Goal: Task Accomplishment & Management: Use online tool/utility

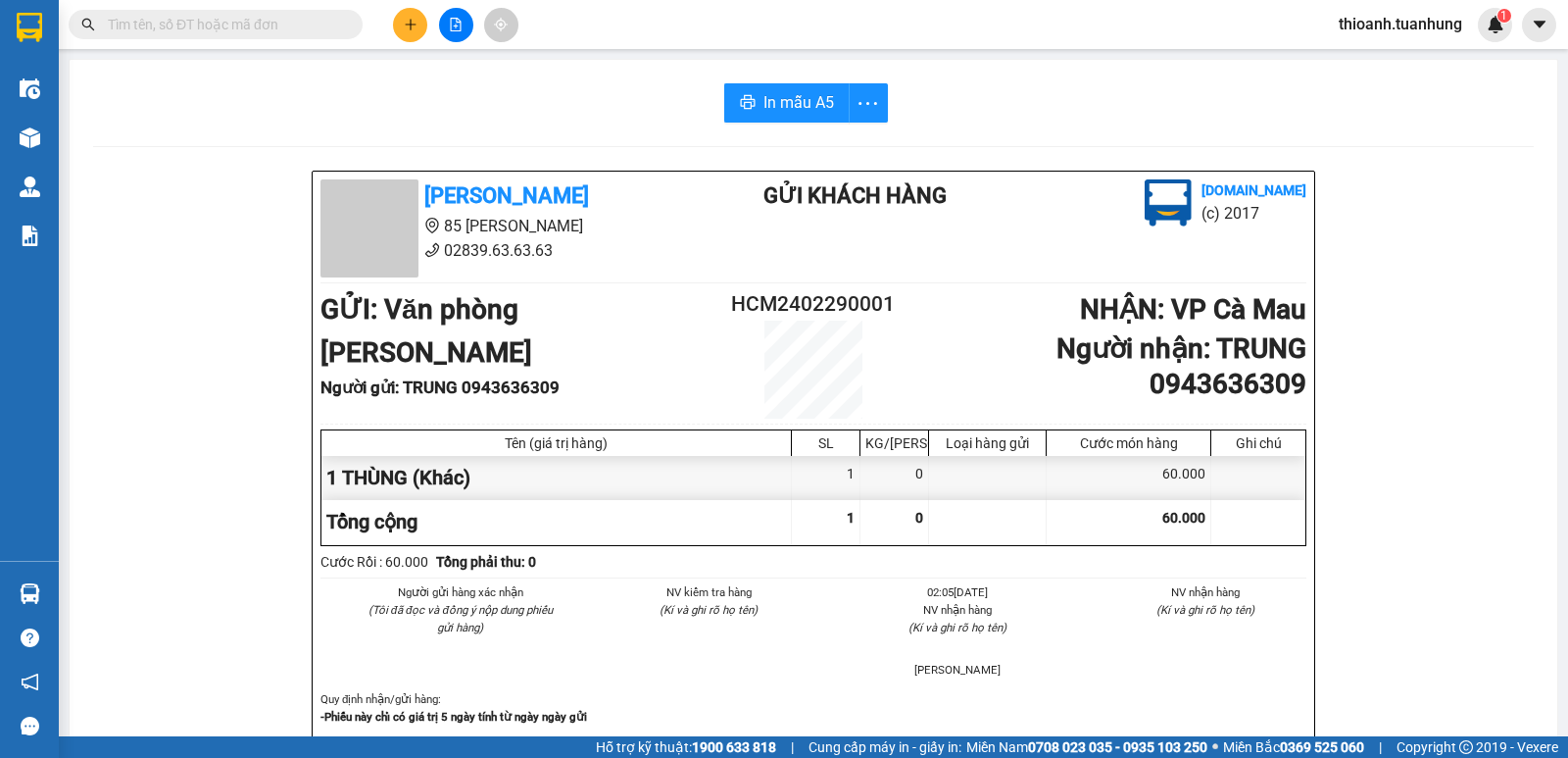
click at [263, 20] on input "text" at bounding box center [223, 25] width 231 height 22
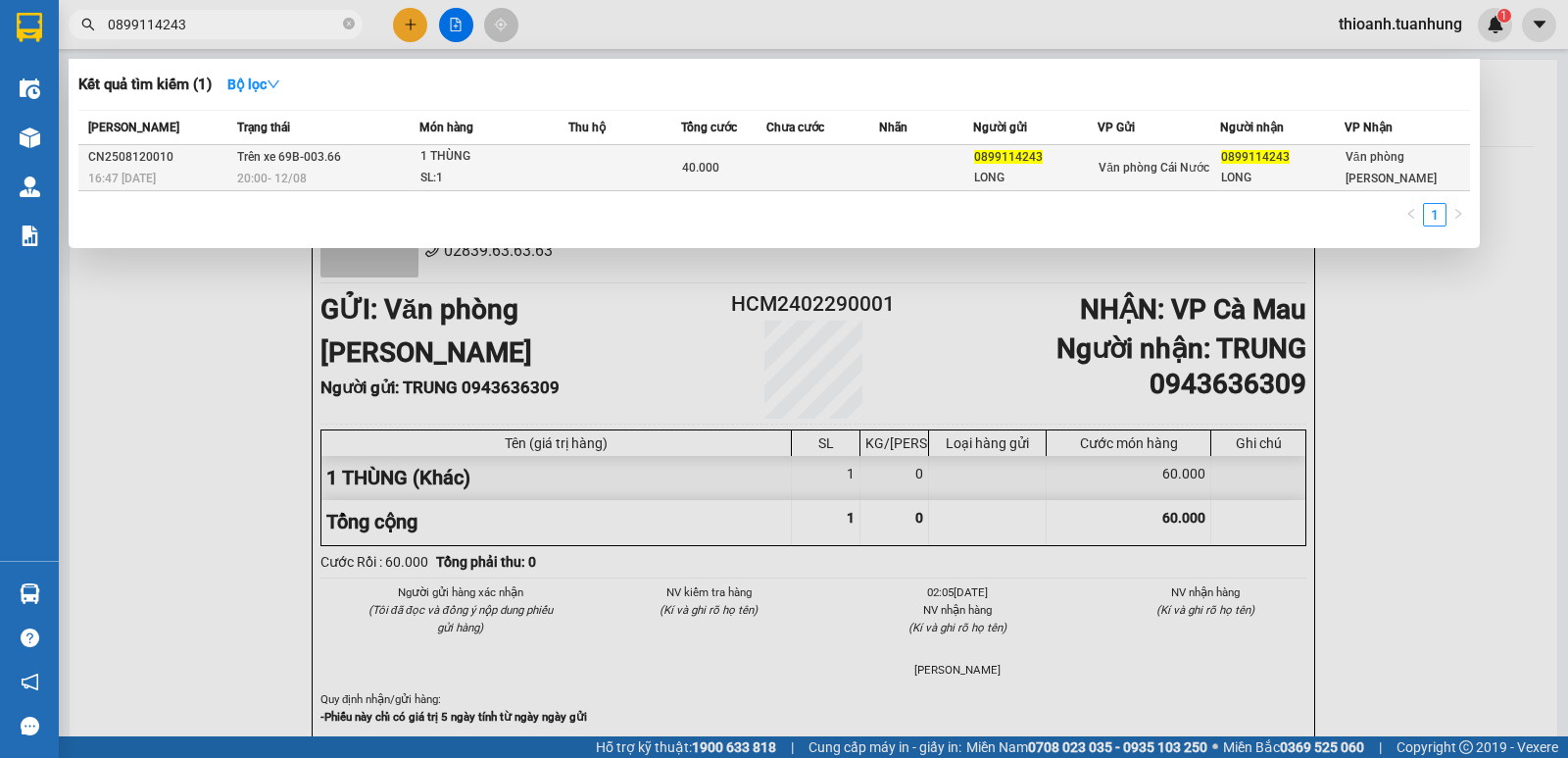
type input "0899114243"
click at [897, 150] on td at bounding box center [926, 168] width 94 height 46
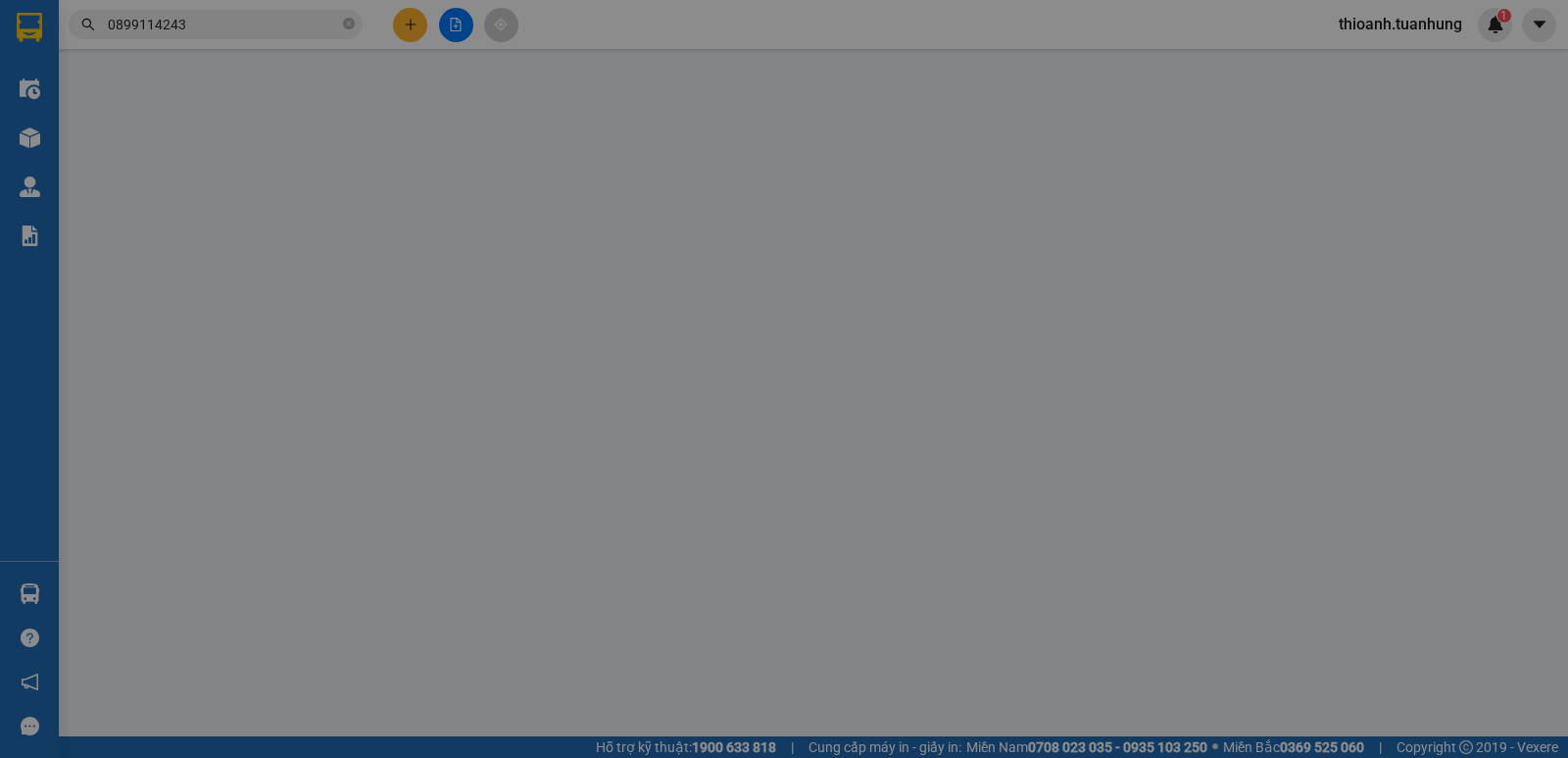
type input "0899114243"
type input "LONG"
type input "0899114243"
type input "LONG"
type input "40.000"
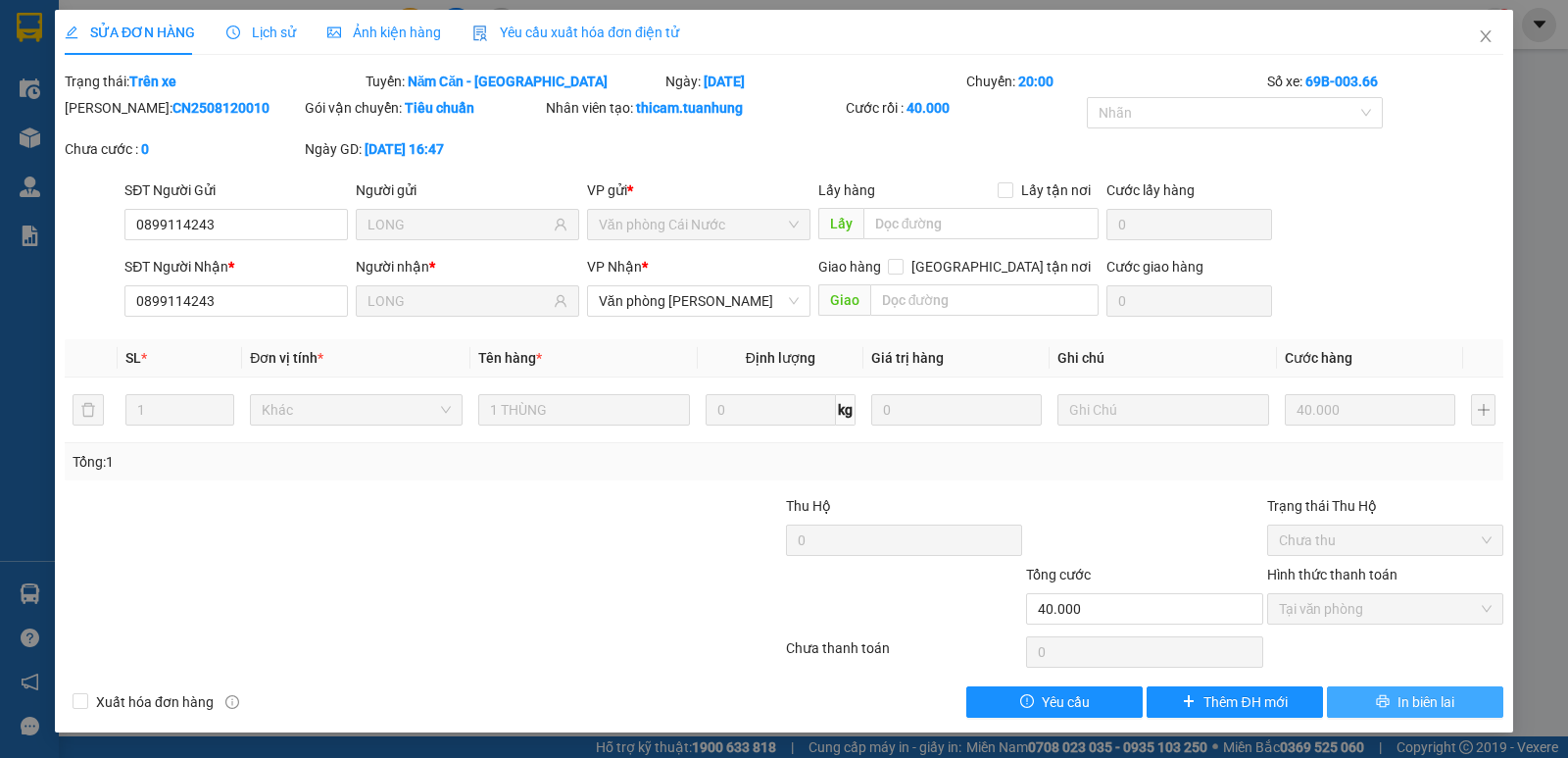
click at [1420, 700] on span "In biên lai" at bounding box center [1426, 702] width 57 height 22
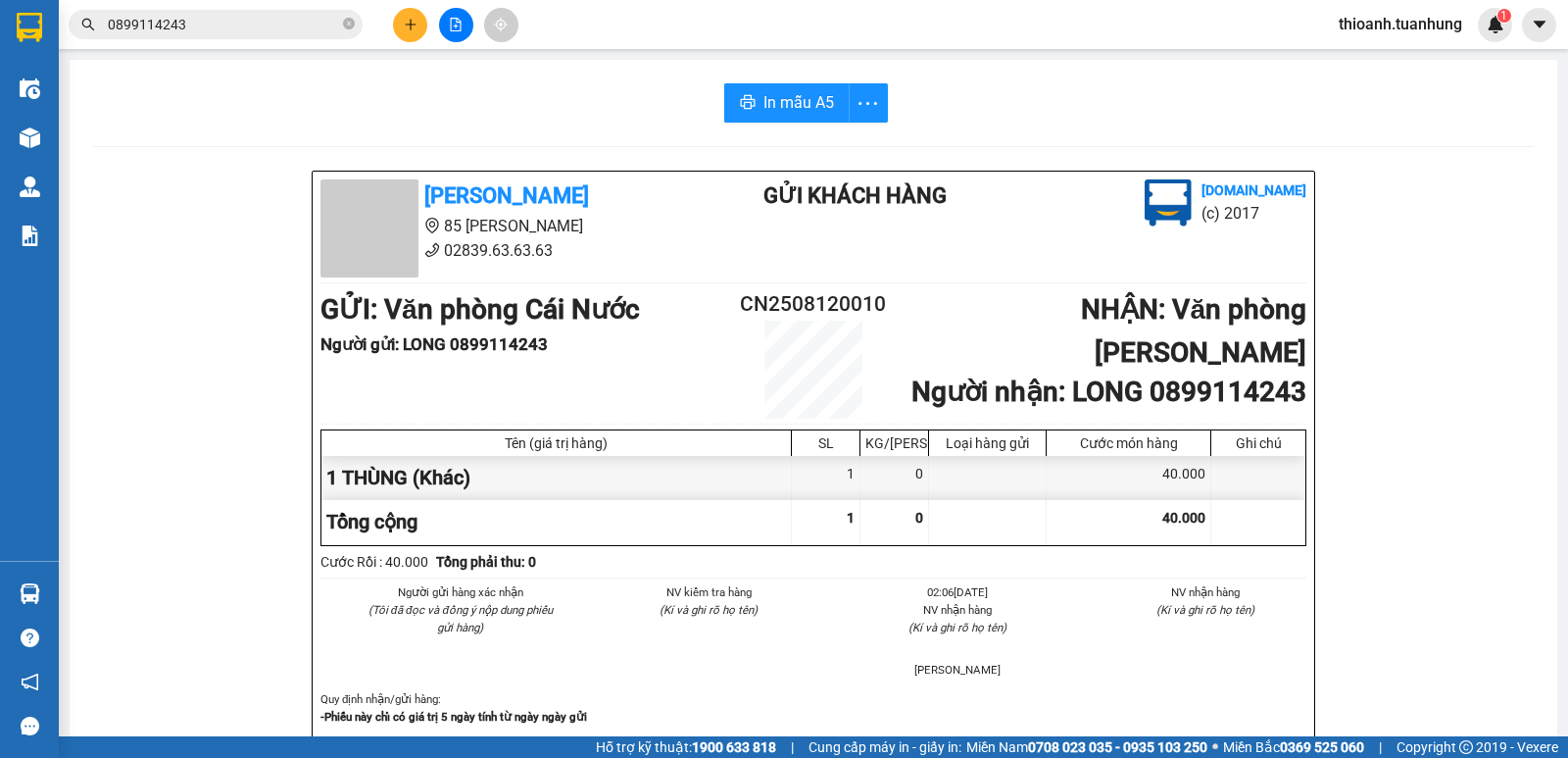
click at [280, 10] on div "Kết quả tìm kiếm ( 1 ) Bộ lọc Mã ĐH Trạng thái Món hàng Thu hộ Tổng cước Chưa c…" at bounding box center [191, 25] width 382 height 34
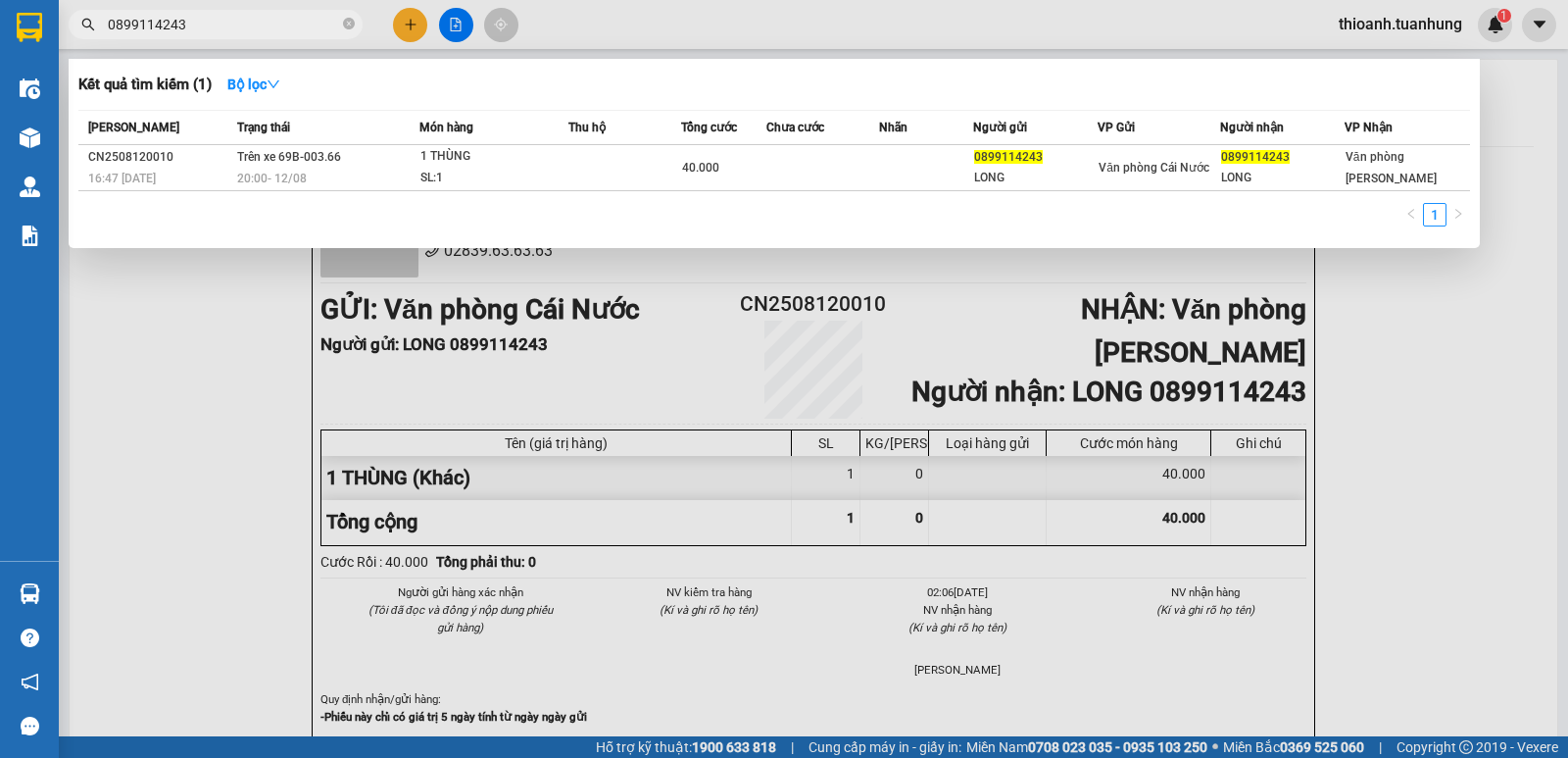
click at [290, 31] on input "0899114243" at bounding box center [223, 25] width 231 height 22
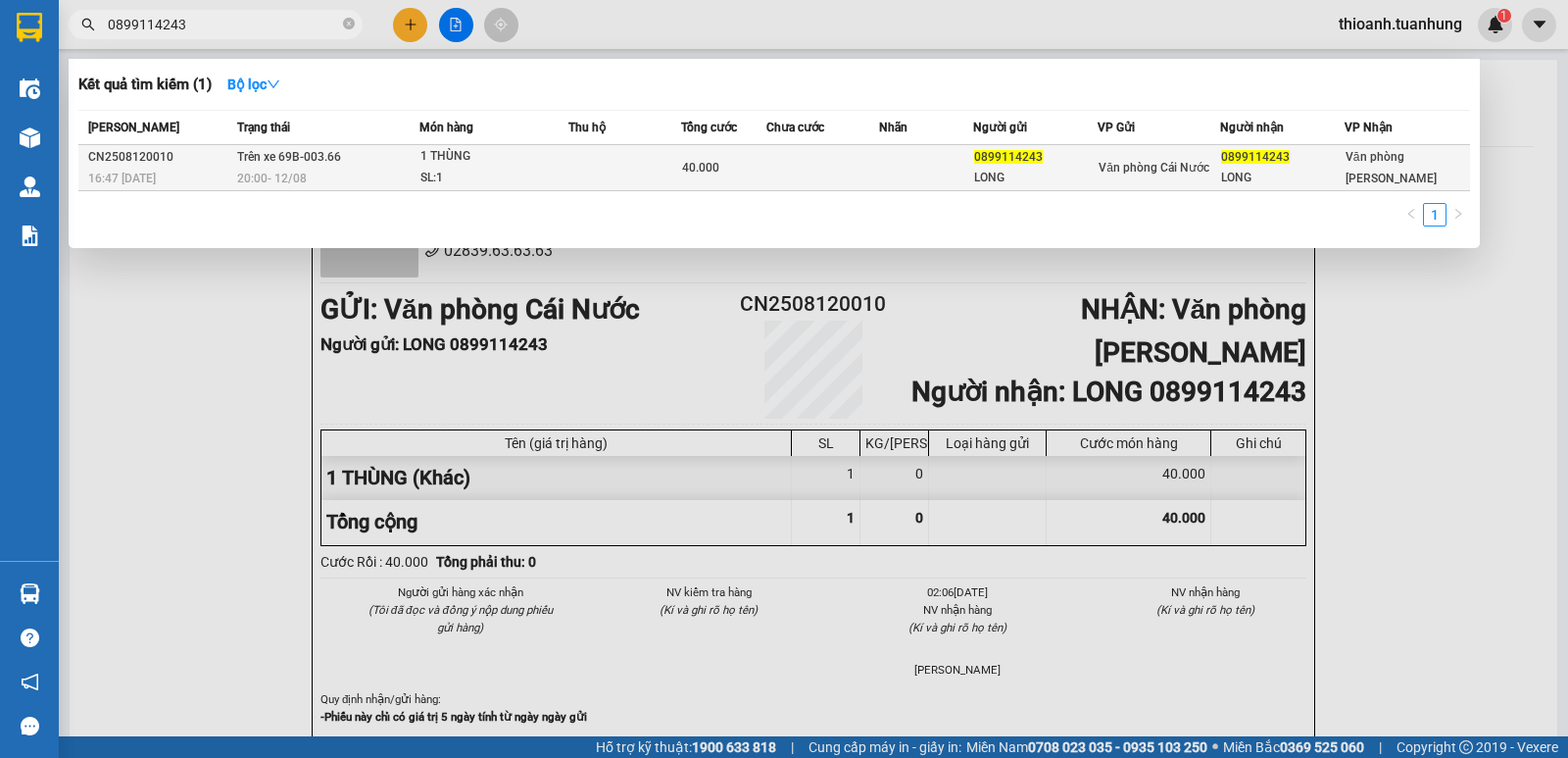
click at [914, 166] on td at bounding box center [926, 168] width 94 height 46
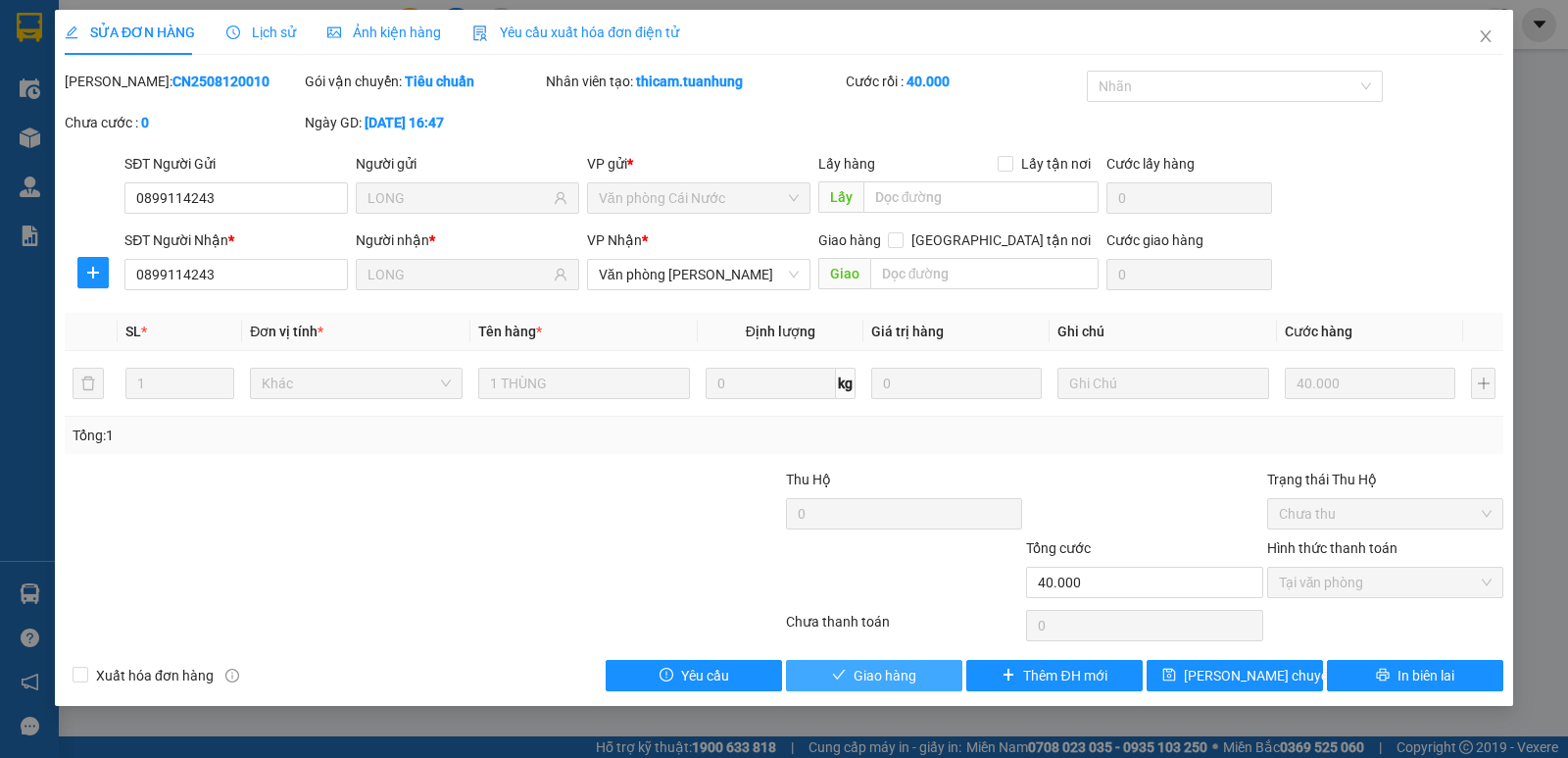
click at [893, 681] on span "Giao hàng" at bounding box center [885, 675] width 63 height 22
